Goal: Browse casually

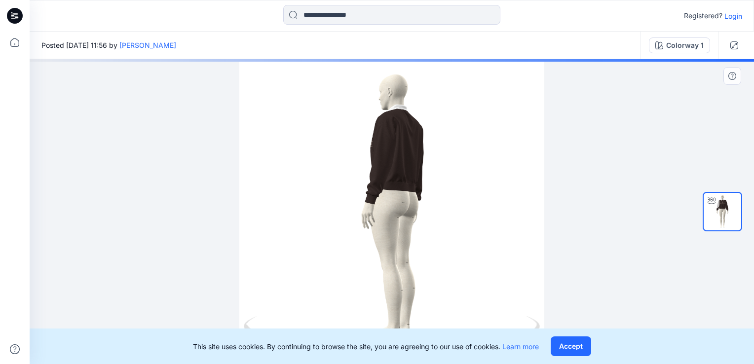
drag, startPoint x: 418, startPoint y: 135, endPoint x: 336, endPoint y: 137, distance: 81.9
click at [336, 137] on div at bounding box center [392, 211] width 724 height 305
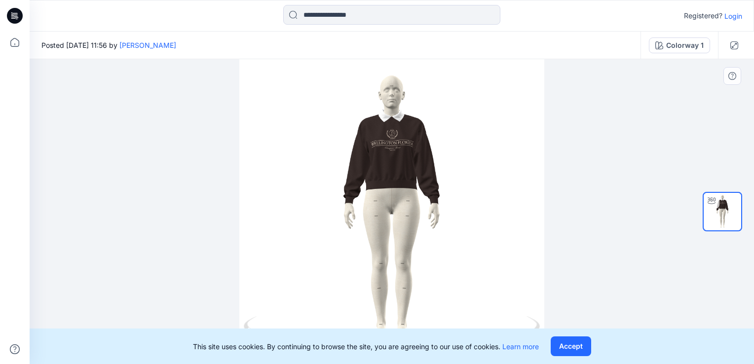
drag, startPoint x: 365, startPoint y: 141, endPoint x: 430, endPoint y: 142, distance: 65.1
click at [430, 142] on div at bounding box center [392, 211] width 724 height 305
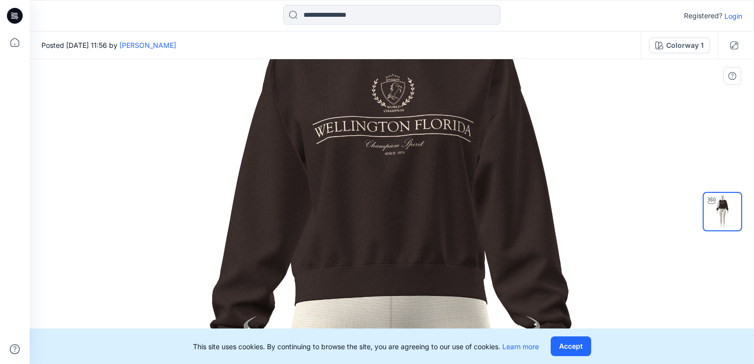
drag, startPoint x: 398, startPoint y: 120, endPoint x: 398, endPoint y: 292, distance: 171.7
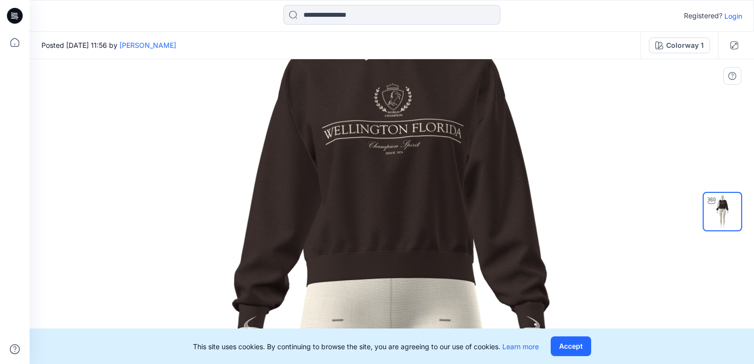
drag, startPoint x: 388, startPoint y: 141, endPoint x: 384, endPoint y: 189, distance: 48.5
click at [384, 189] on img at bounding box center [391, 355] width 1005 height 1005
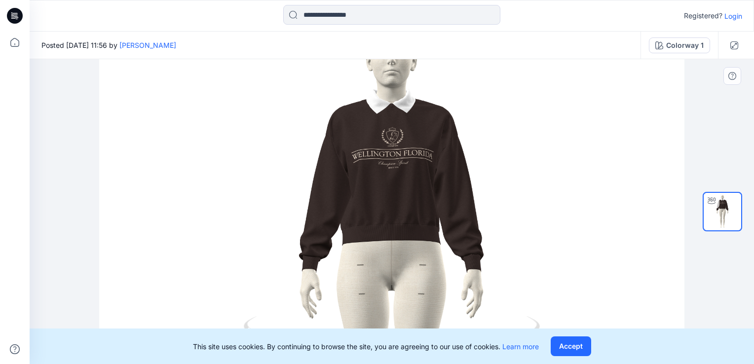
drag, startPoint x: 412, startPoint y: 152, endPoint x: 298, endPoint y: 149, distance: 114.0
click at [298, 149] on img at bounding box center [391, 285] width 585 height 585
drag, startPoint x: 397, startPoint y: 151, endPoint x: 316, endPoint y: 151, distance: 81.4
click at [316, 151] on img at bounding box center [391, 286] width 585 height 585
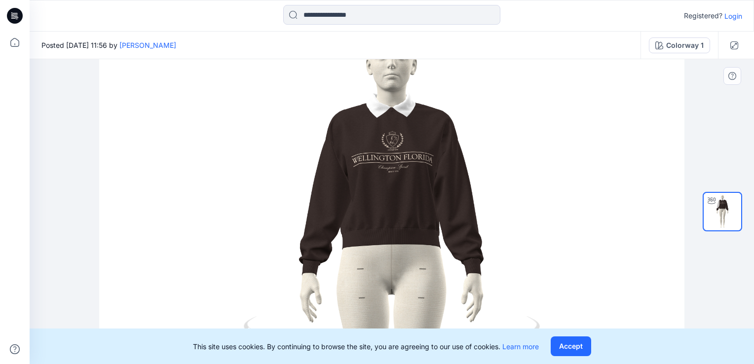
drag, startPoint x: 388, startPoint y: 155, endPoint x: 446, endPoint y: 155, distance: 58.2
click at [446, 155] on img at bounding box center [391, 289] width 585 height 585
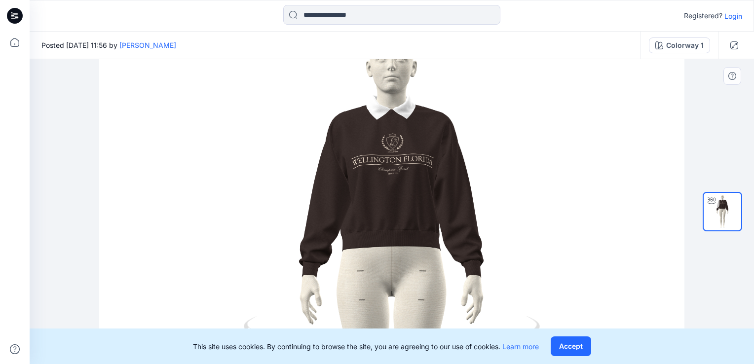
drag, startPoint x: 471, startPoint y: 155, endPoint x: 383, endPoint y: 155, distance: 87.8
click at [383, 155] on img at bounding box center [391, 291] width 585 height 585
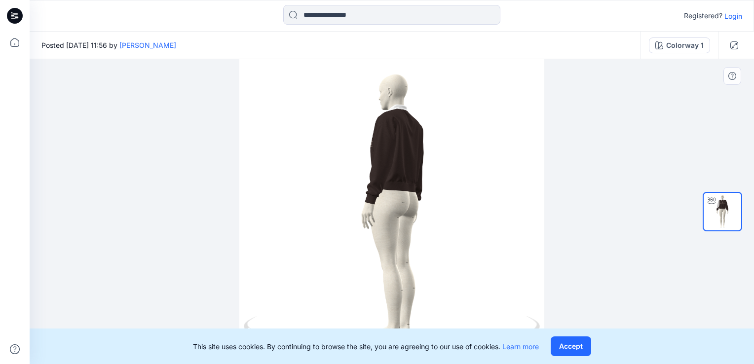
drag, startPoint x: 458, startPoint y: 157, endPoint x: 377, endPoint y: 163, distance: 81.1
click at [370, 165] on div at bounding box center [392, 211] width 724 height 305
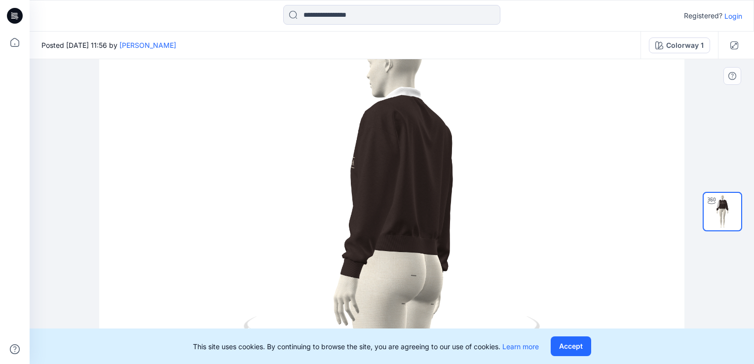
drag, startPoint x: 499, startPoint y: 166, endPoint x: 515, endPoint y: 166, distance: 15.8
click at [518, 166] on img at bounding box center [391, 292] width 585 height 585
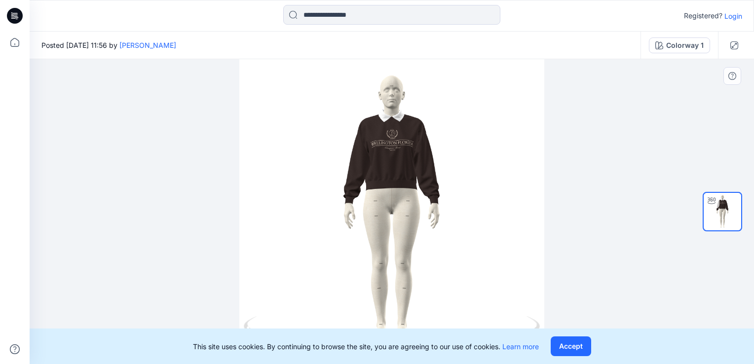
drag, startPoint x: 399, startPoint y: 151, endPoint x: 478, endPoint y: 159, distance: 79.8
click at [478, 159] on div at bounding box center [392, 211] width 724 height 305
